Goal: Download file/media

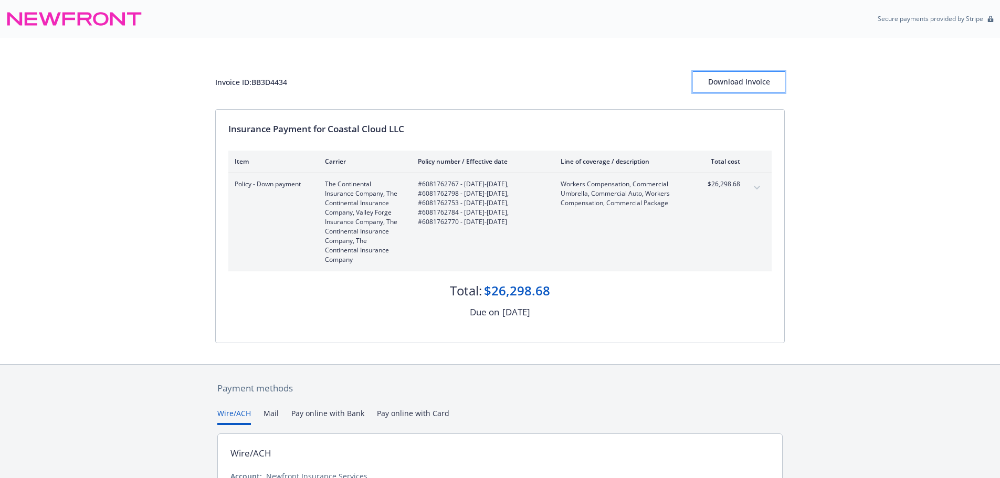
click at [740, 86] on div "Download Invoice" at bounding box center [739, 82] width 92 height 20
